Goal: Task Accomplishment & Management: Complete application form

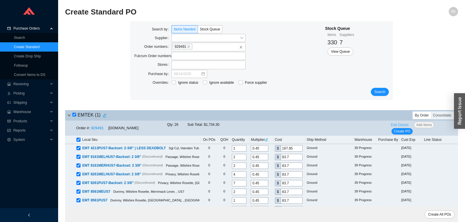
drag, startPoint x: 404, startPoint y: 126, endPoint x: 388, endPoint y: 133, distance: 17.4
click at [404, 126] on span "Edit Details" at bounding box center [400, 125] width 18 height 6
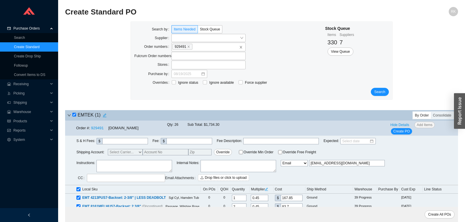
paste textarea "Radius Face and Strike Plates for All Items"
click at [124, 168] on textarea "Radius Face and Strike Plates for All Items" at bounding box center [133, 166] width 75 height 12
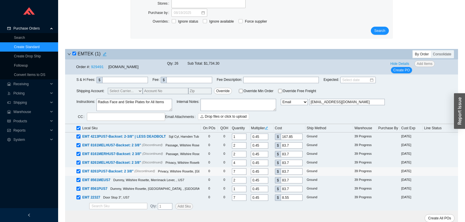
scroll to position [64, 0]
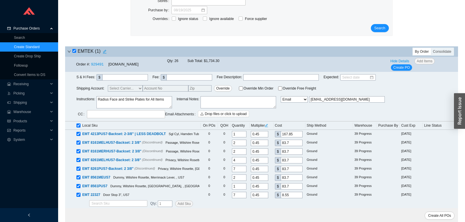
type textarea "Radius Face and Strike Plates for All Items"
click at [401, 72] on div "Order #: 929491 [DOMAIN_NAME] Qty: 26 Sub Total: $1,734.30 Hide Details Add Ite…" at bounding box center [261, 64] width 393 height 15
click at [402, 68] on span "Create PO" at bounding box center [401, 68] width 17 height 6
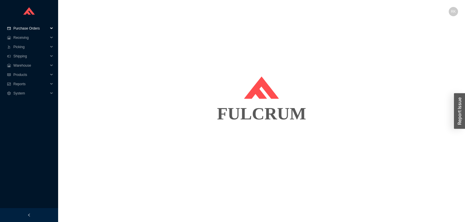
click at [33, 30] on span "Purchase Orders" at bounding box center [30, 28] width 35 height 9
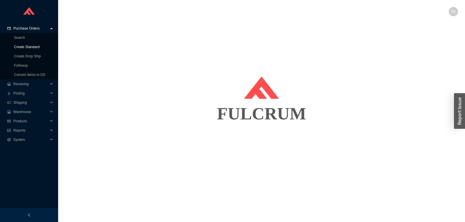
click at [27, 49] on link "Create Standard" at bounding box center [27, 47] width 26 height 4
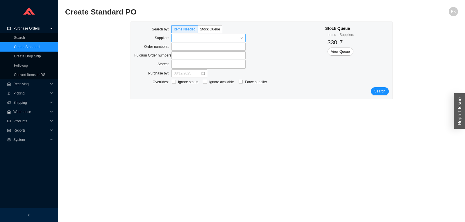
click at [188, 37] on input "search" at bounding box center [207, 38] width 66 height 8
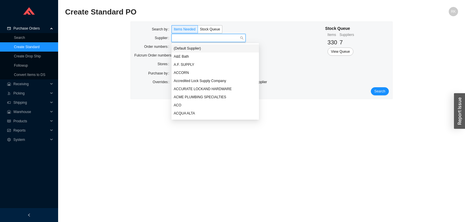
type input "a"
drag, startPoint x: 187, startPoint y: 49, endPoint x: 179, endPoint y: 51, distance: 7.9
click at [187, 49] on div "A.F. SUPPLY" at bounding box center [215, 48] width 83 height 5
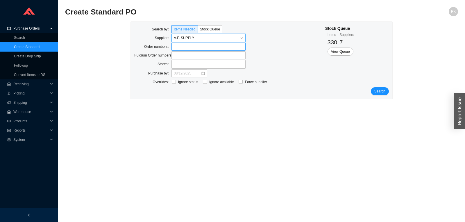
click at [179, 48] on label at bounding box center [208, 47] width 74 height 8
click at [176, 48] on input at bounding box center [174, 47] width 4 height 6
click at [381, 91] on span "Search" at bounding box center [379, 92] width 11 height 6
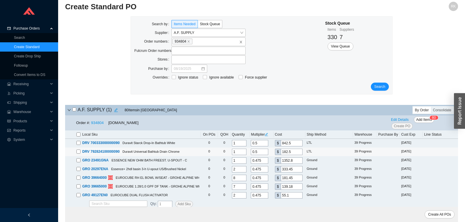
scroll to position [7, 0]
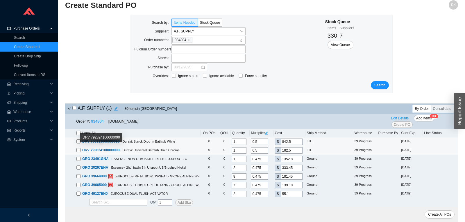
drag, startPoint x: 78, startPoint y: 142, endPoint x: 79, endPoint y: 145, distance: 3.2
click at [78, 142] on input "checkbox" at bounding box center [78, 142] width 4 height 4
checkbox input "true"
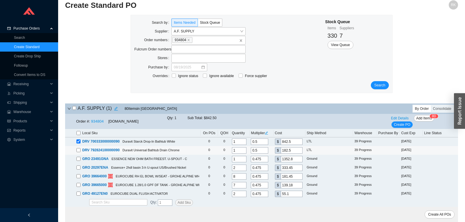
click at [79, 149] on input "checkbox" at bounding box center [78, 150] width 4 height 4
checkbox input "true"
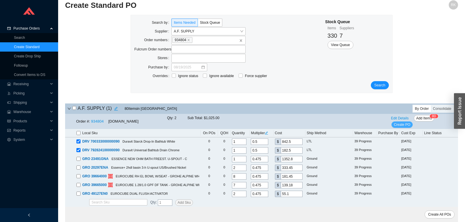
click at [402, 126] on span "Create PO" at bounding box center [401, 125] width 17 height 6
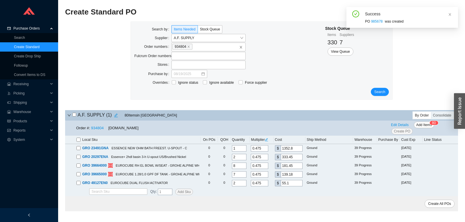
scroll to position [0, 0]
